Goal: Check status

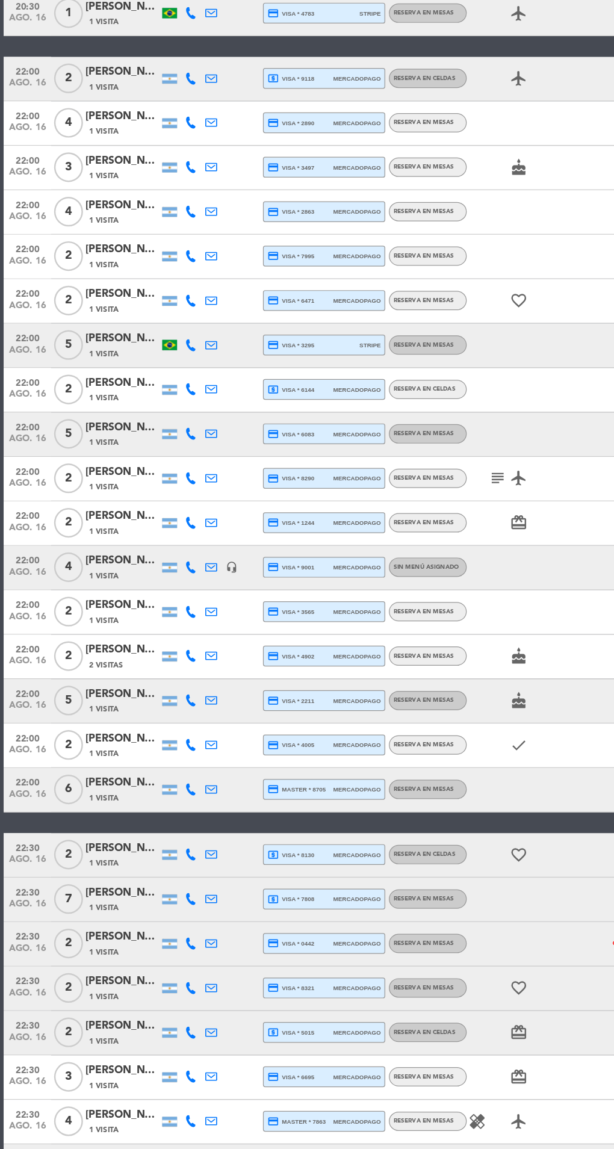
scroll to position [210, 0]
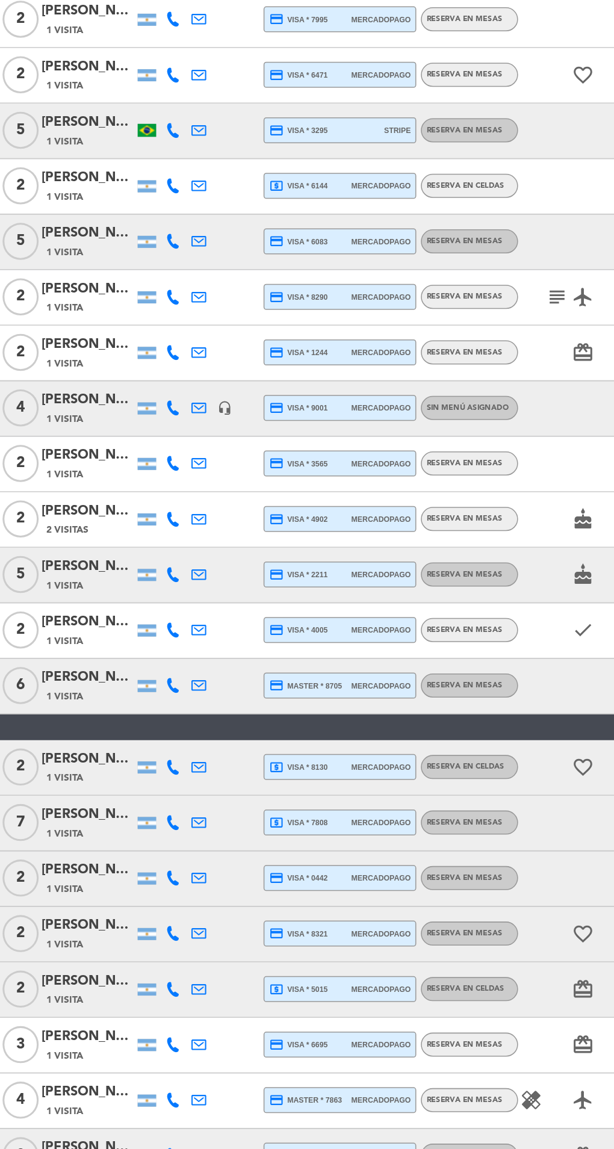
click at [240, 916] on span "local_atm visa * 7808" at bounding box center [236, 917] width 38 height 10
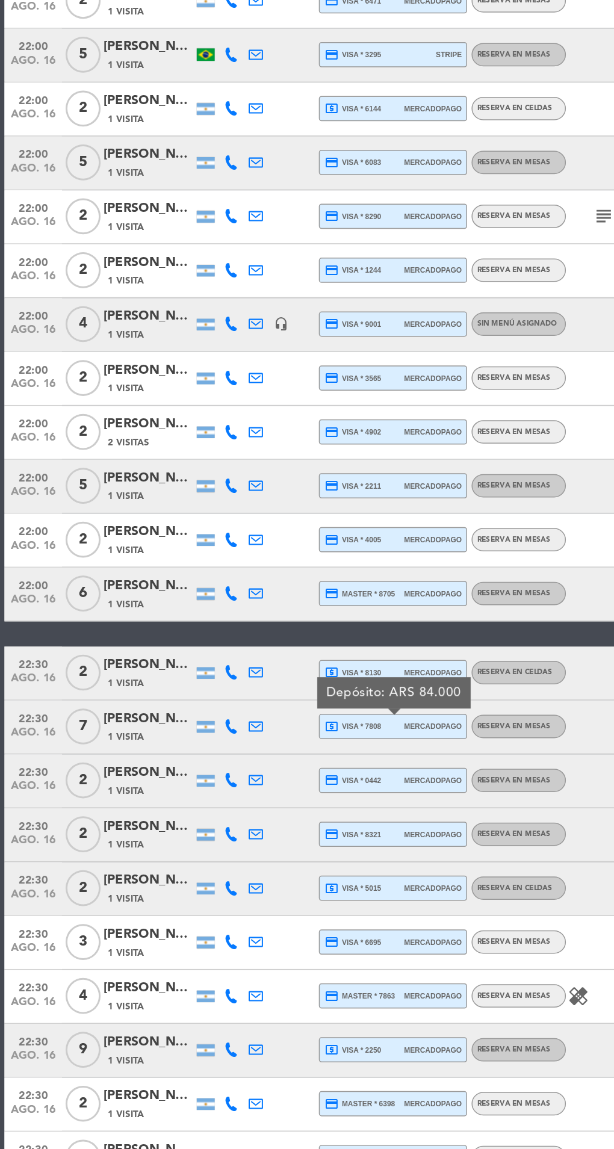
scroll to position [0, 0]
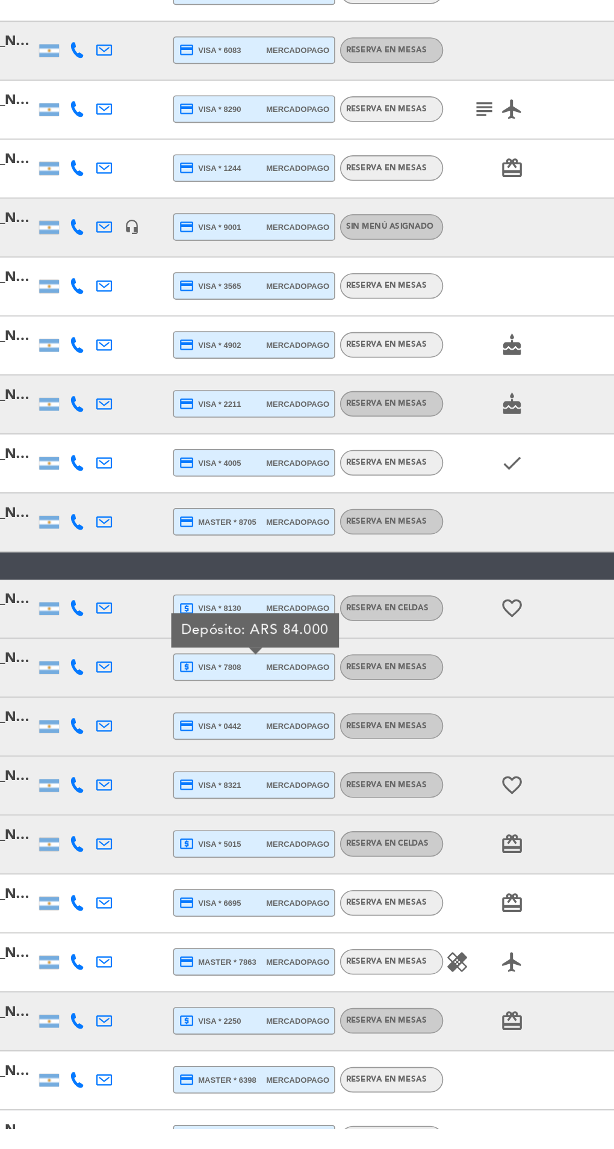
click at [250, 1079] on span "local_atm visa * 2250" at bounding box center [236, 1083] width 38 height 10
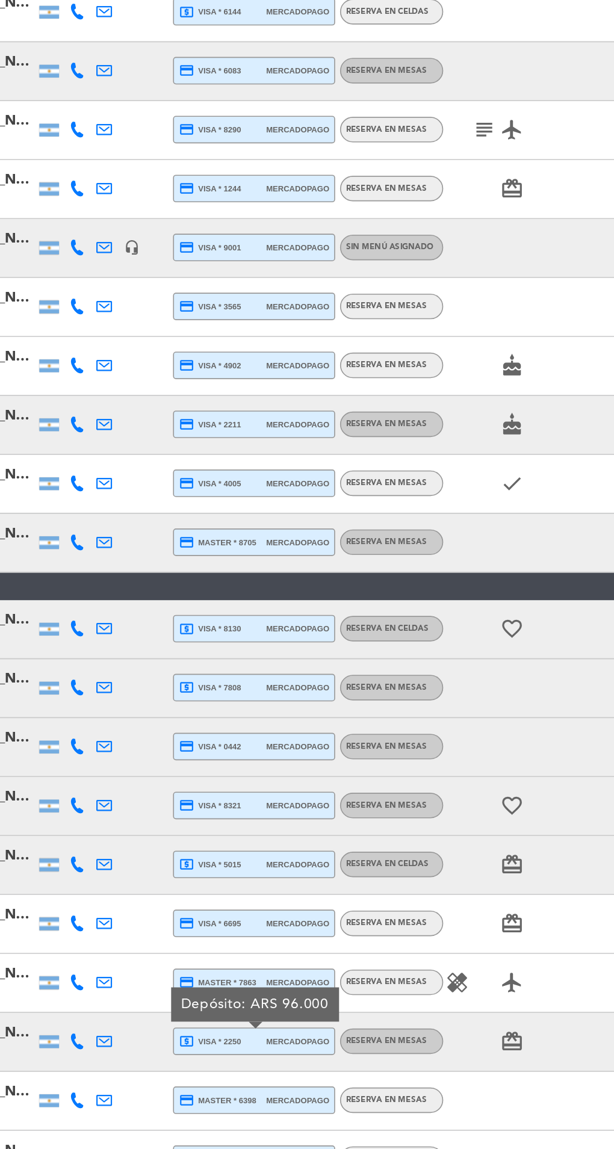
scroll to position [12, 0]
